Goal: Navigation & Orientation: Understand site structure

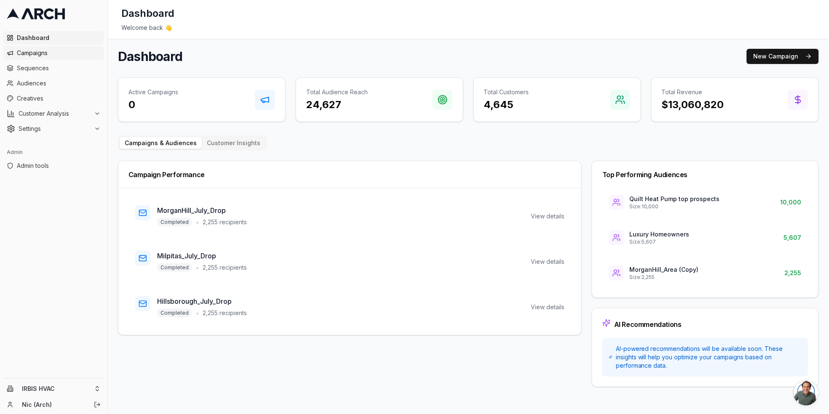
click at [39, 56] on span "Campaigns" at bounding box center [59, 53] width 84 height 8
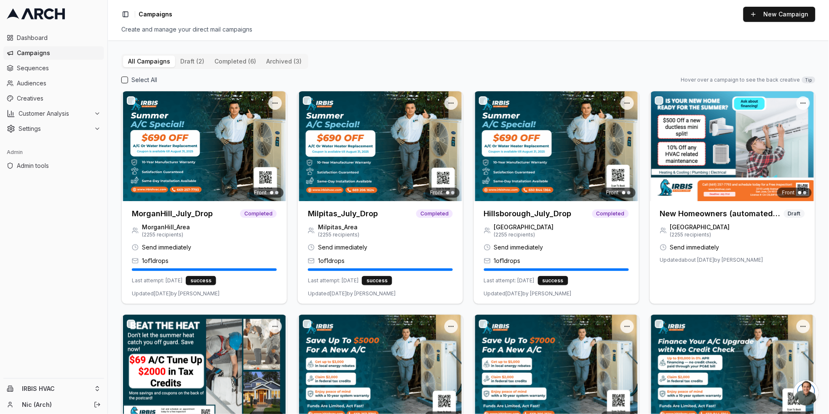
click at [187, 62] on button "draft (2)" at bounding box center [192, 62] width 34 height 12
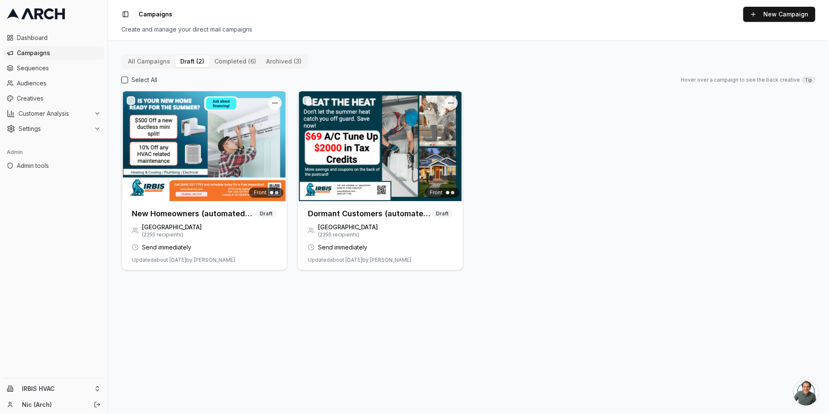
click at [156, 65] on button "All Campaigns" at bounding box center [149, 62] width 52 height 12
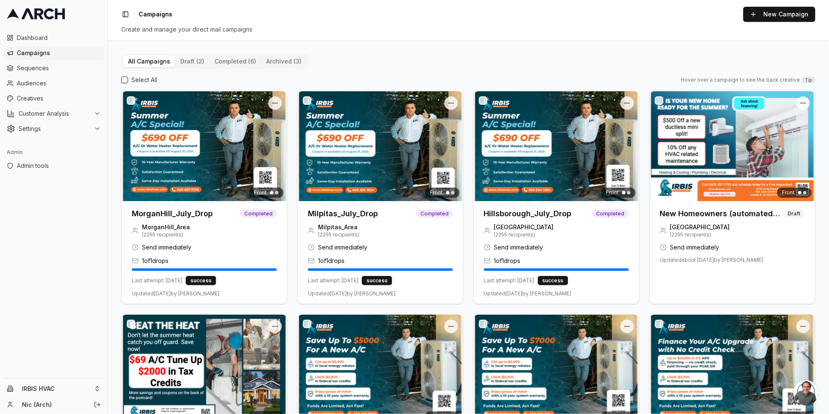
click at [236, 61] on button "completed (6)" at bounding box center [235, 62] width 52 height 12
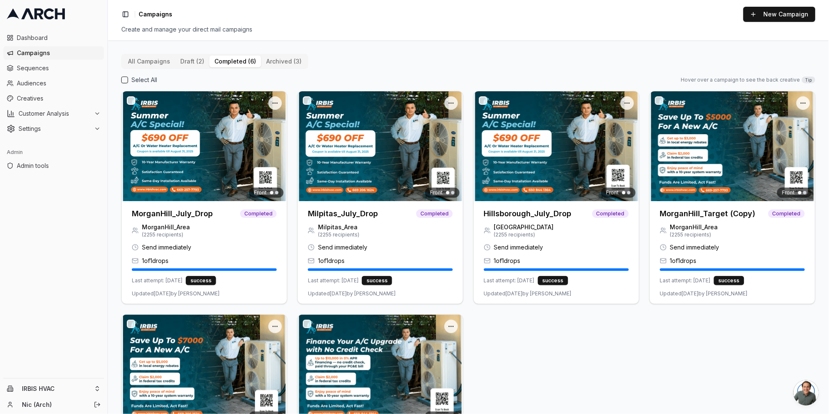
click at [144, 61] on button "All Campaigns" at bounding box center [149, 62] width 52 height 12
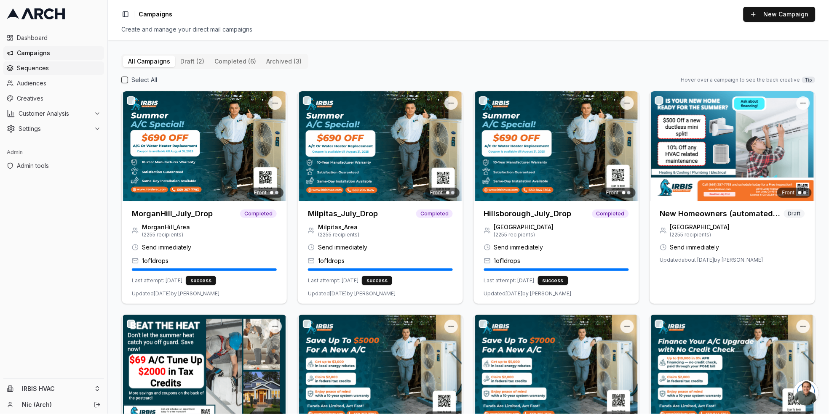
click at [42, 62] on link "Sequences" at bounding box center [53, 67] width 101 height 13
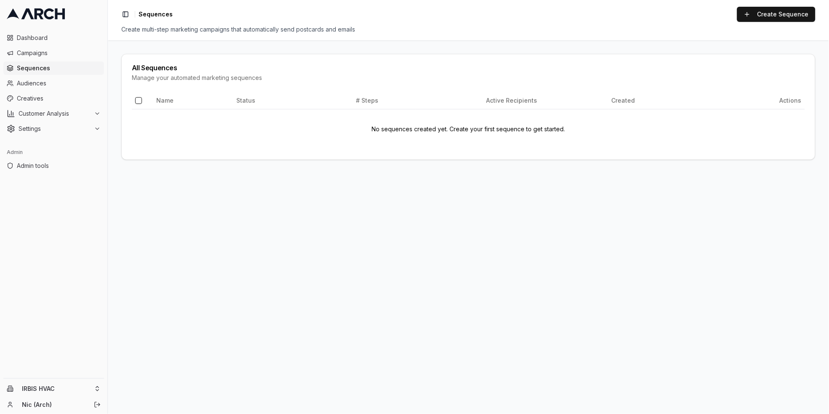
click at [43, 91] on ul "Dashboard Campaigns Sequences Audiences Creatives Customer Analysis Settings" at bounding box center [53, 83] width 101 height 104
click at [40, 98] on span "Creatives" at bounding box center [59, 98] width 84 height 8
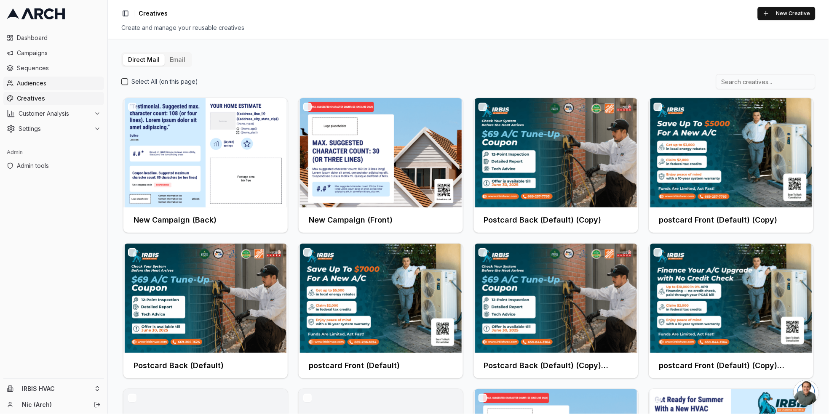
click at [50, 86] on span "Audiences" at bounding box center [59, 83] width 84 height 8
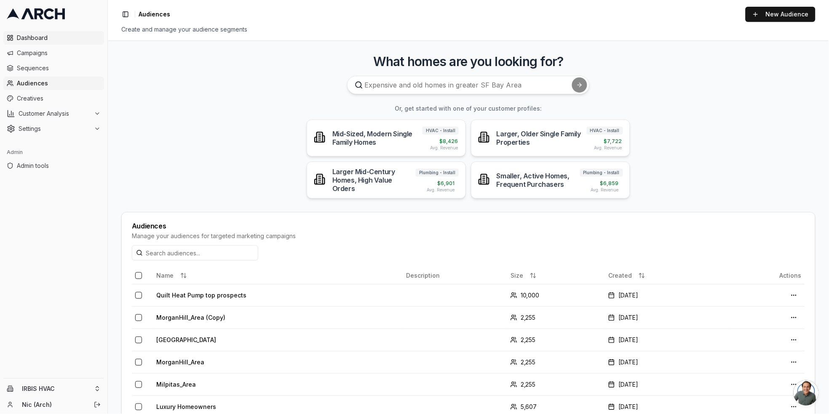
click at [43, 39] on span "Dashboard" at bounding box center [59, 38] width 84 height 8
